Goal: Task Accomplishment & Management: Manage account settings

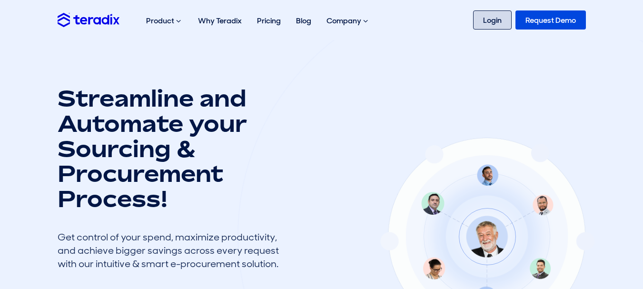
click at [462, 25] on link "Login" at bounding box center [492, 19] width 39 height 19
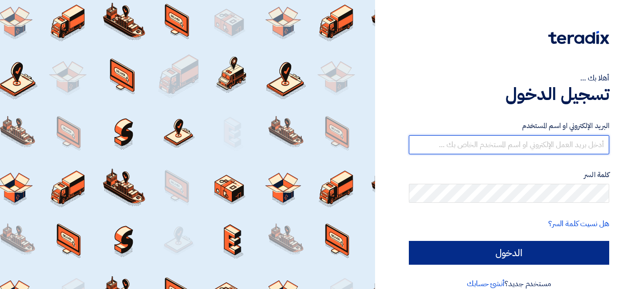
type input "ibrahem.sobhi@cat.com.eg"
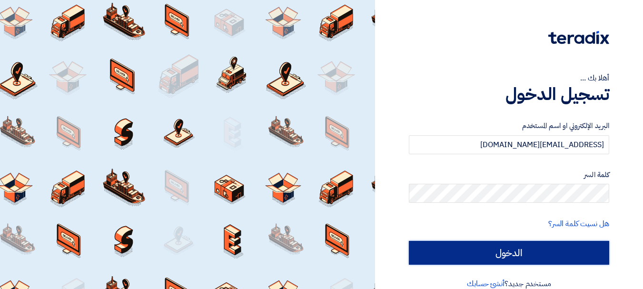
click at [565, 244] on input "الدخول" at bounding box center [509, 253] width 200 height 24
type input "Sign in"
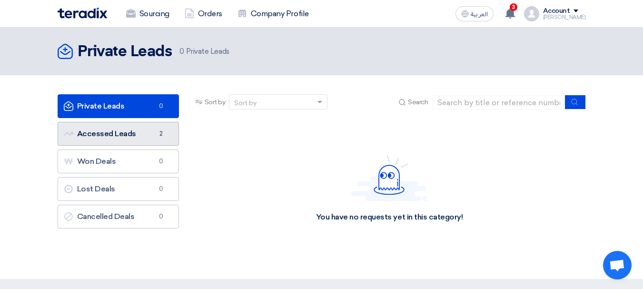
click at [133, 137] on link "Accessed Leads Accessed Leads 2" at bounding box center [118, 134] width 121 height 24
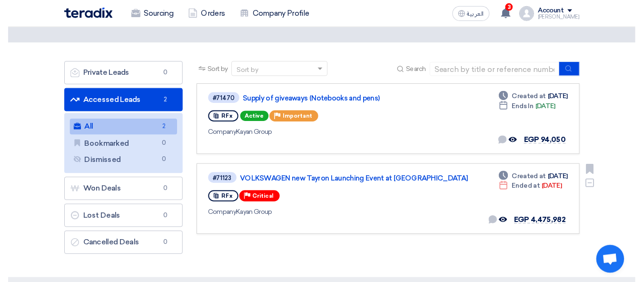
scroll to position [48, 0]
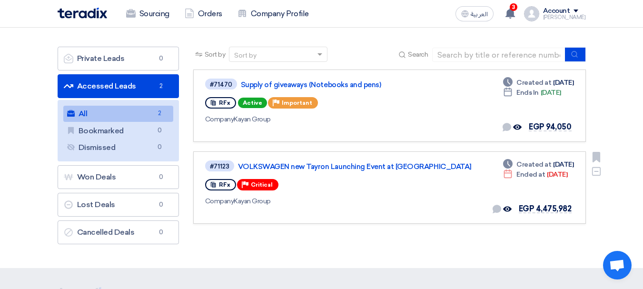
click at [252, 187] on span "Critical" at bounding box center [262, 184] width 22 height 7
click at [217, 184] on div "RFx" at bounding box center [220, 184] width 31 height 11
click at [213, 184] on icon at bounding box center [213, 184] width 7 height 7
click at [212, 184] on use at bounding box center [212, 185] width 5 height 6
click at [224, 185] on span "RFx" at bounding box center [224, 184] width 11 height 7
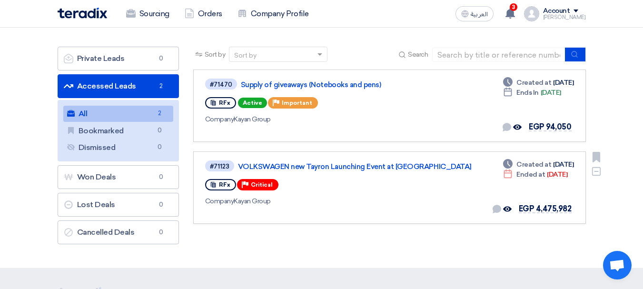
click at [256, 185] on span "Critical" at bounding box center [262, 184] width 22 height 7
click at [386, 228] on div "Sort by Sort by Search Category Owner Type" at bounding box center [389, 148] width 407 height 202
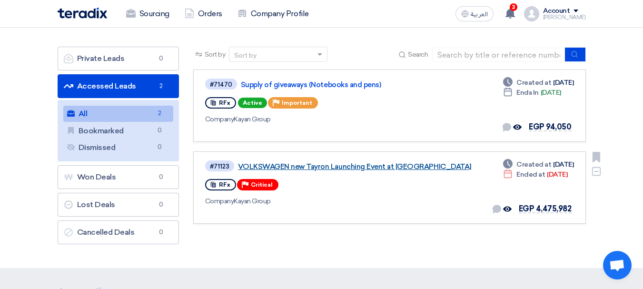
click at [335, 166] on link "VOLKSWAGEN new Tayron Launching Event at Azha" at bounding box center [357, 166] width 238 height 9
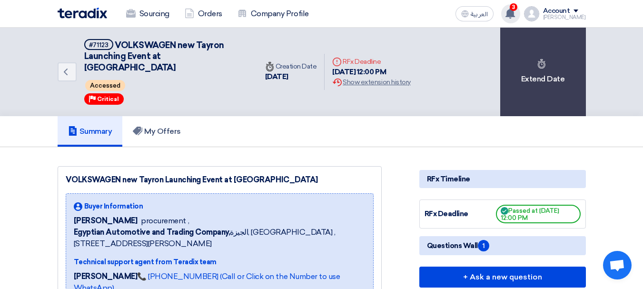
click at [515, 10] on use at bounding box center [510, 13] width 10 height 10
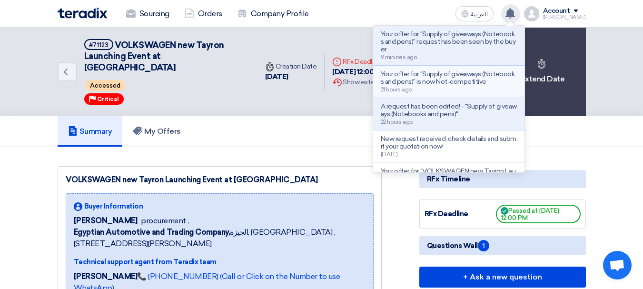
click at [459, 86] on div "Your offer for "Supply of giveaways (Notebooks and pens)" is now Not-competitiv…" at bounding box center [449, 81] width 136 height 22
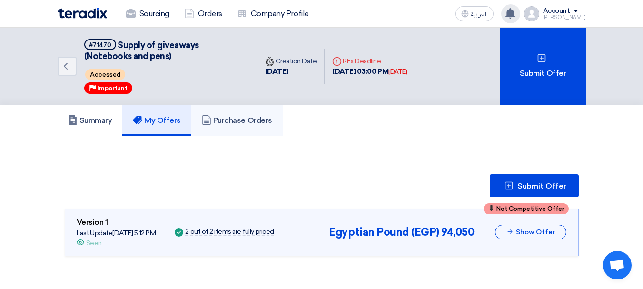
click at [244, 116] on h5 "Purchase Orders" at bounding box center [237, 121] width 70 height 10
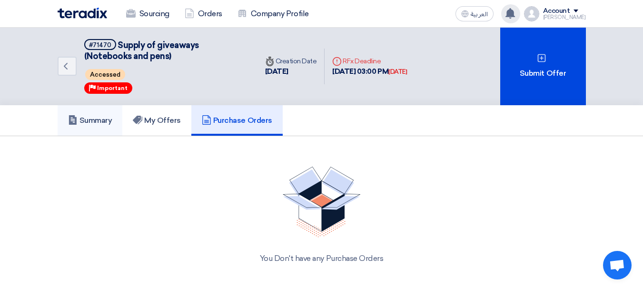
drag, startPoint x: 83, startPoint y: 126, endPoint x: 133, endPoint y: 126, distance: 50.0
click at [84, 126] on link "Summary" at bounding box center [90, 120] width 65 height 30
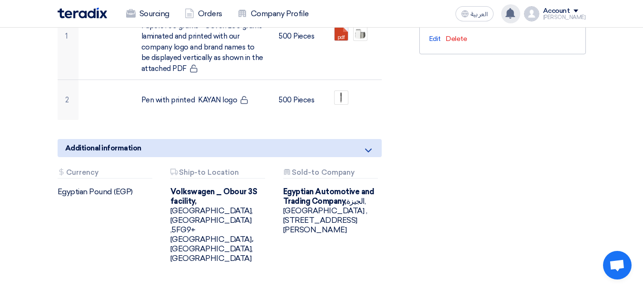
scroll to position [476, 0]
